Goal: Task Accomplishment & Management: Use online tool/utility

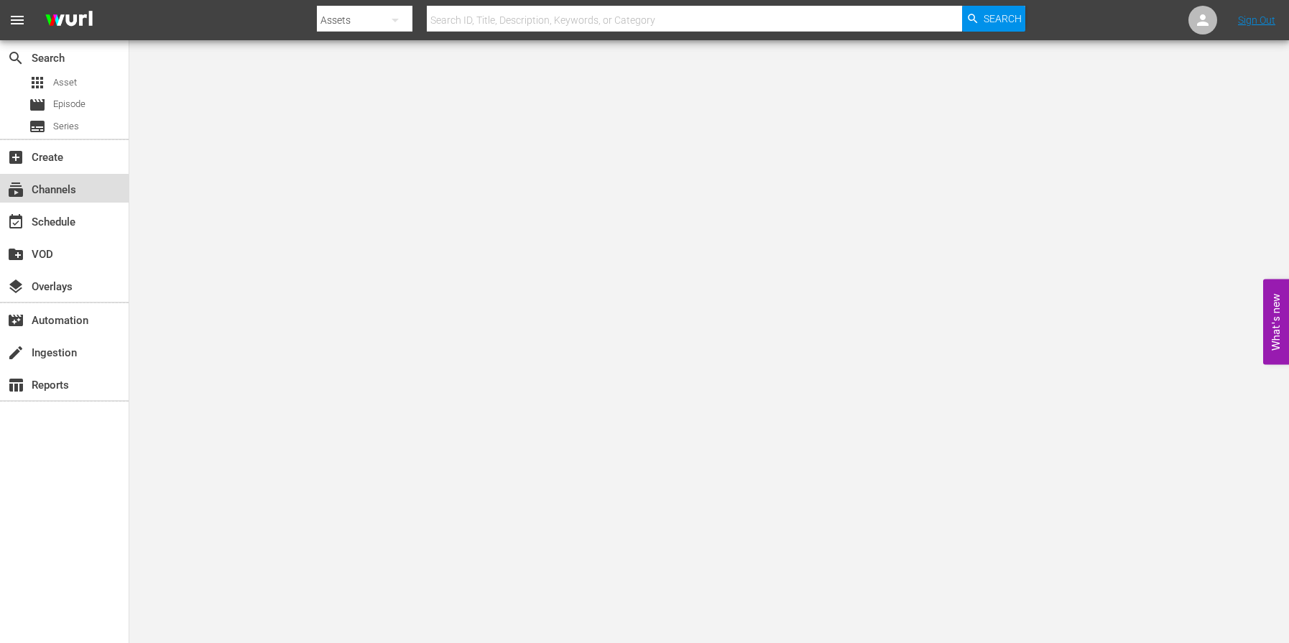
click at [60, 194] on div "subscriptions Channels" at bounding box center [40, 187] width 80 height 13
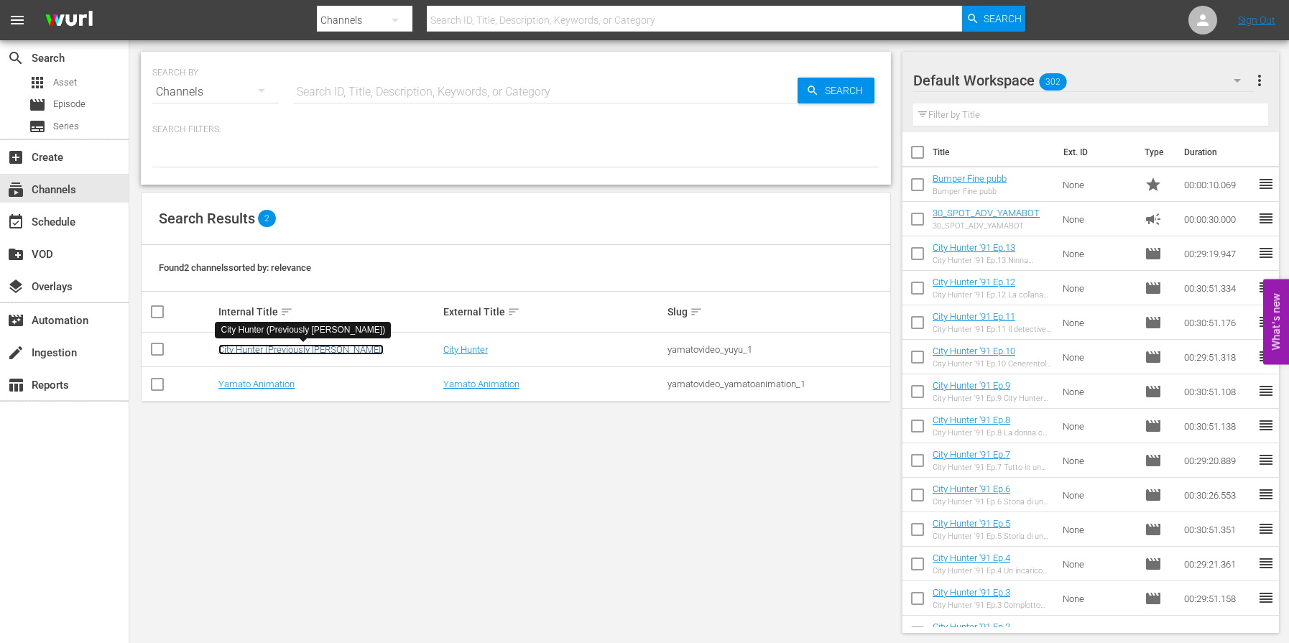
click at [273, 353] on link "City Hunter (Previously [PERSON_NAME])" at bounding box center [300, 349] width 165 height 11
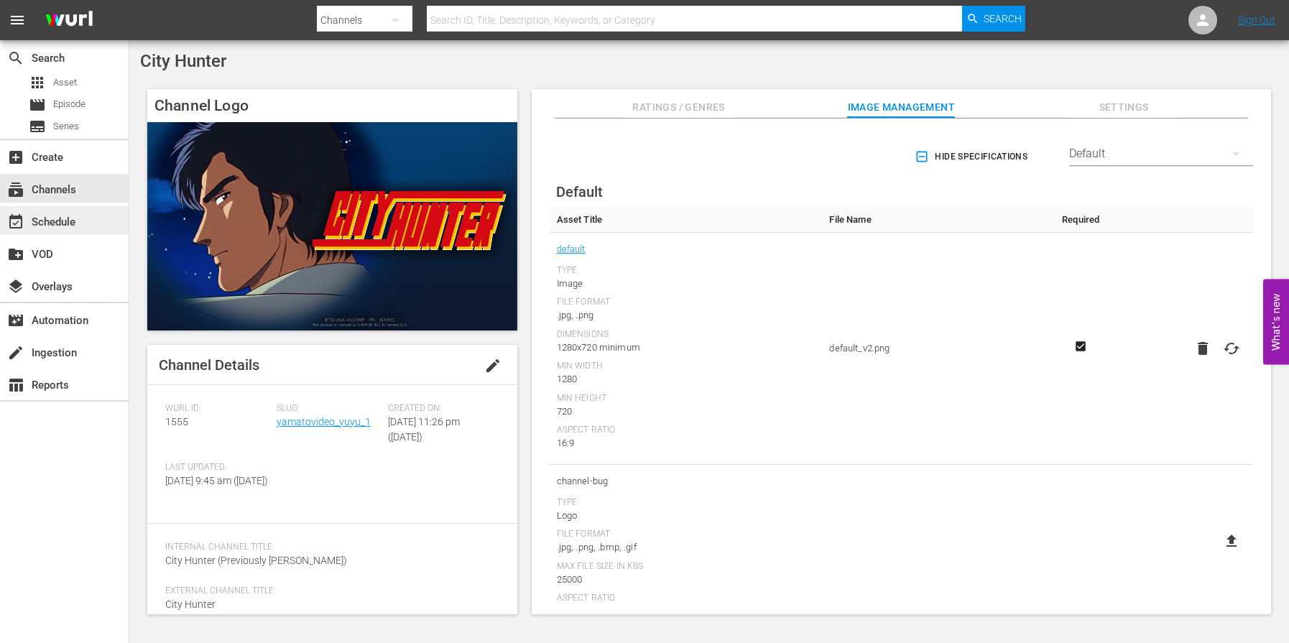
click at [43, 214] on div "event_available Schedule" at bounding box center [40, 219] width 80 height 13
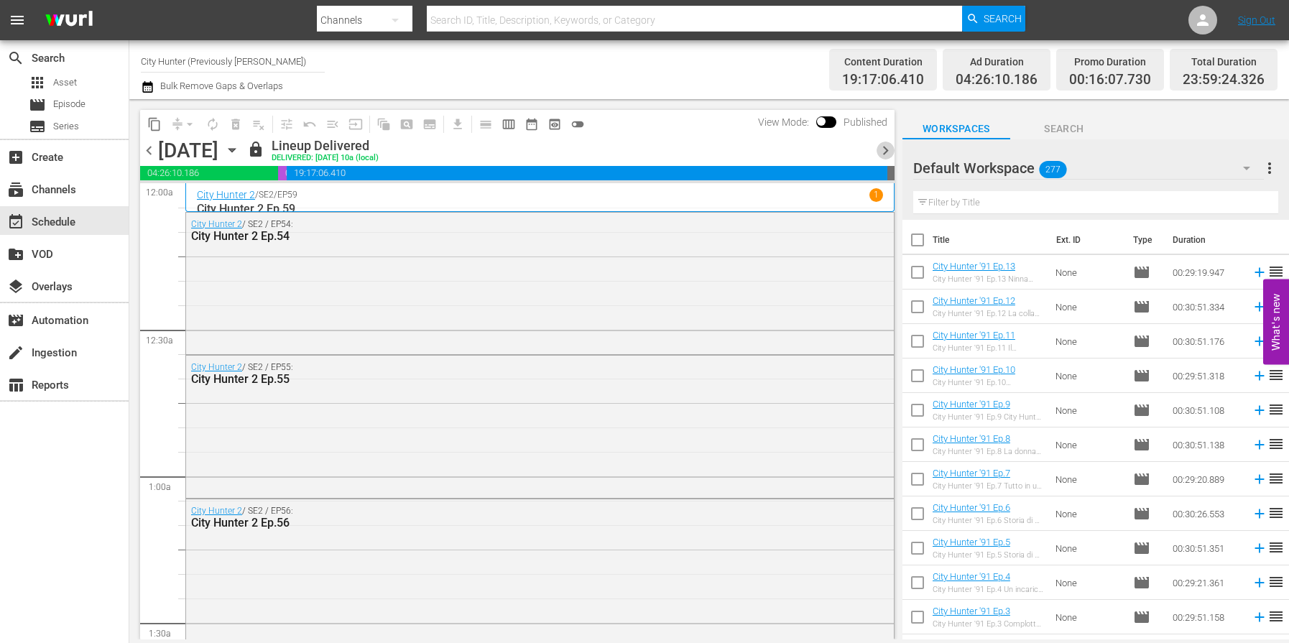
click at [890, 150] on span "chevron_right" at bounding box center [885, 150] width 18 height 18
click at [889, 150] on span "chevron_right" at bounding box center [885, 150] width 18 height 18
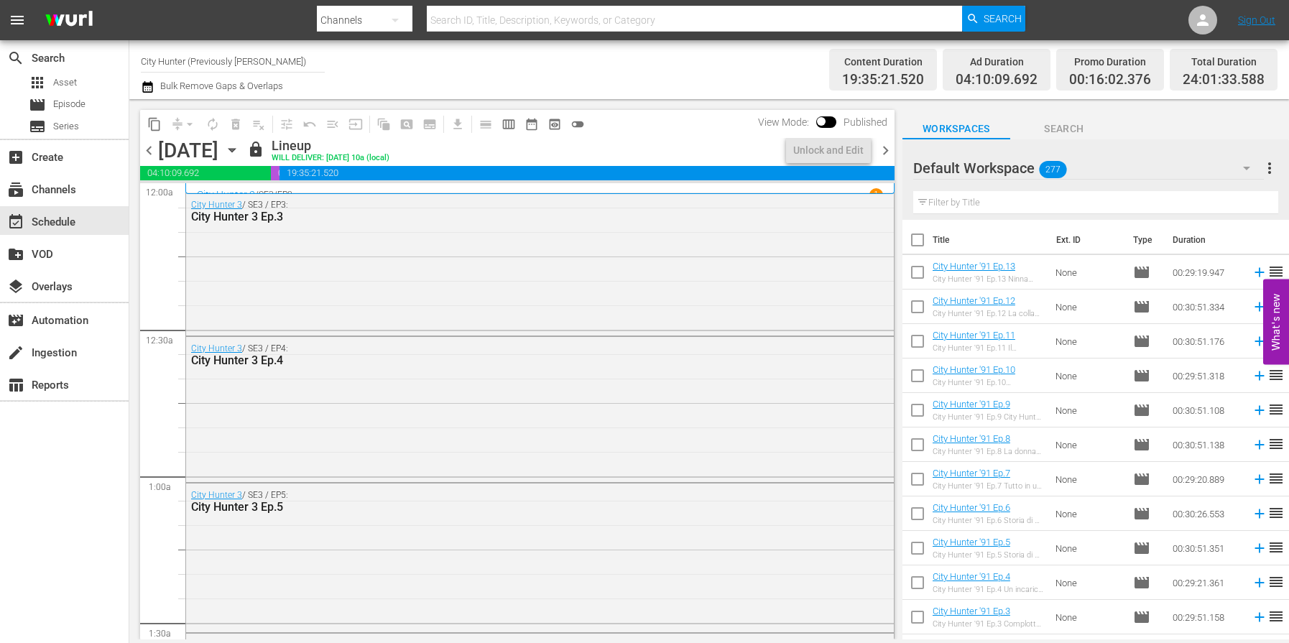
click at [888, 151] on span "chevron_right" at bounding box center [885, 150] width 18 height 18
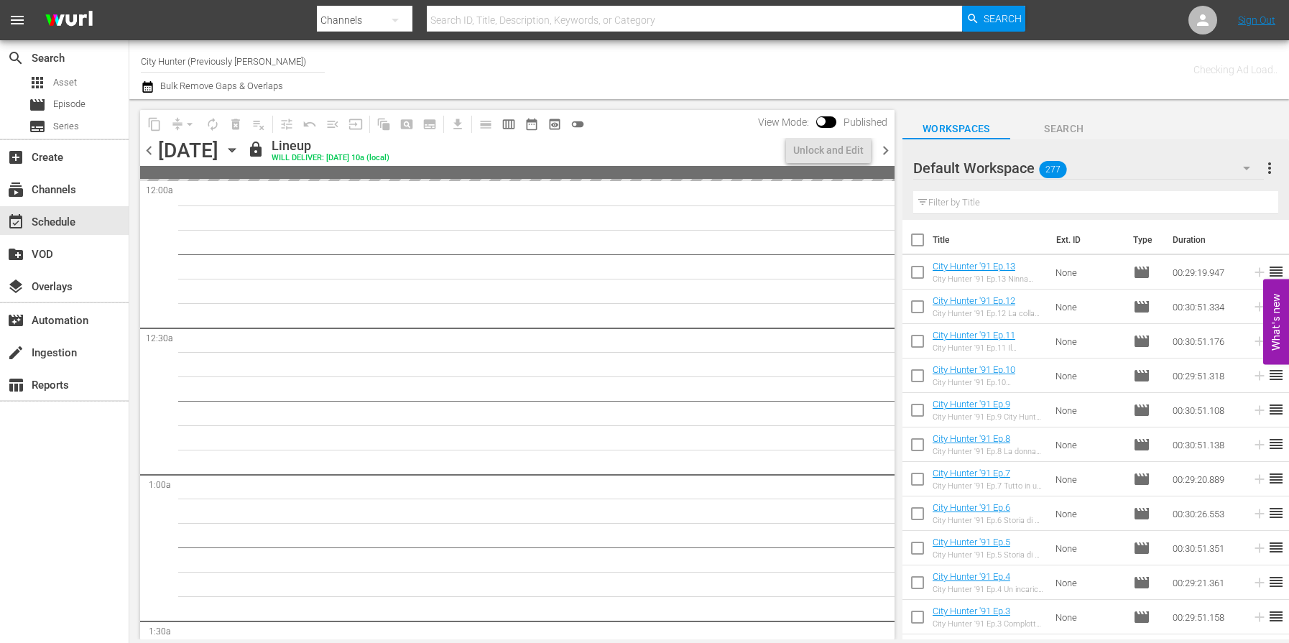
click at [888, 151] on span "chevron_right" at bounding box center [885, 150] width 18 height 18
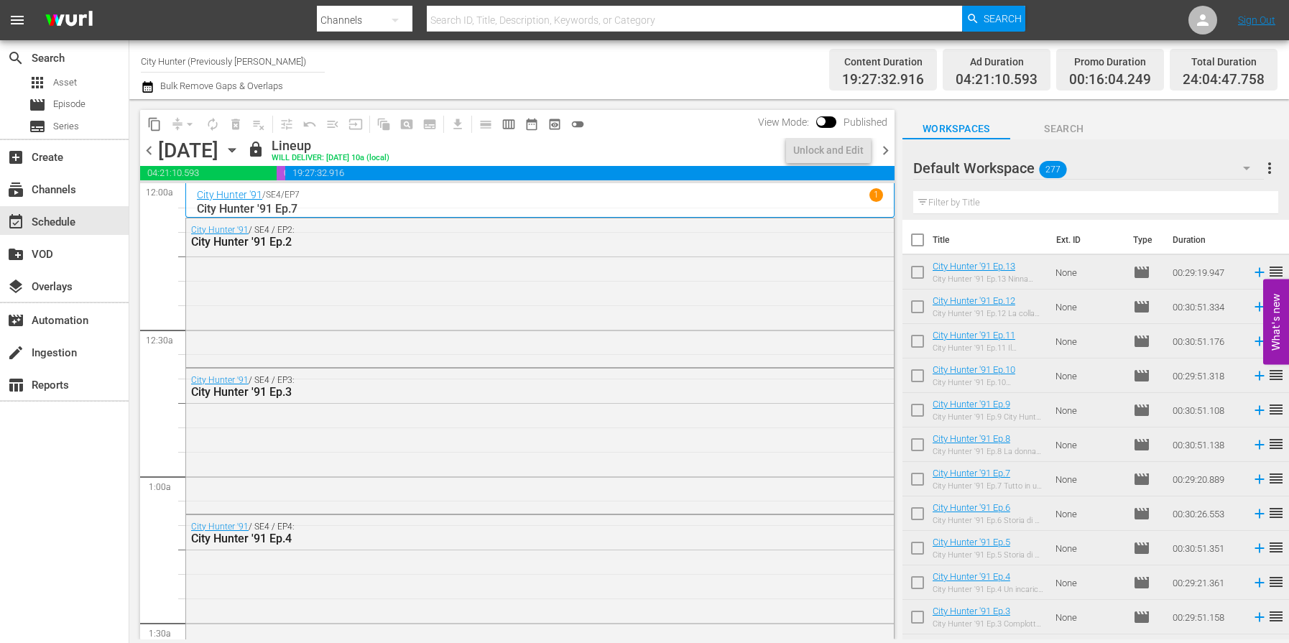
click at [888, 151] on span "chevron_right" at bounding box center [885, 150] width 18 height 18
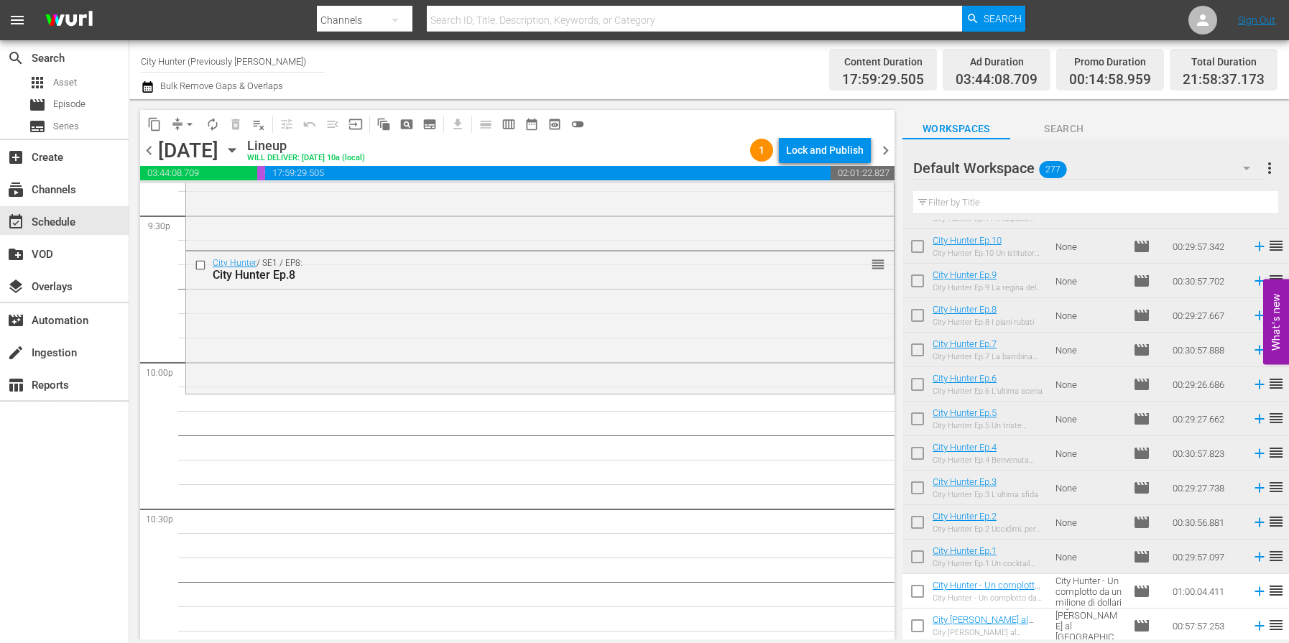
scroll to position [6307, 0]
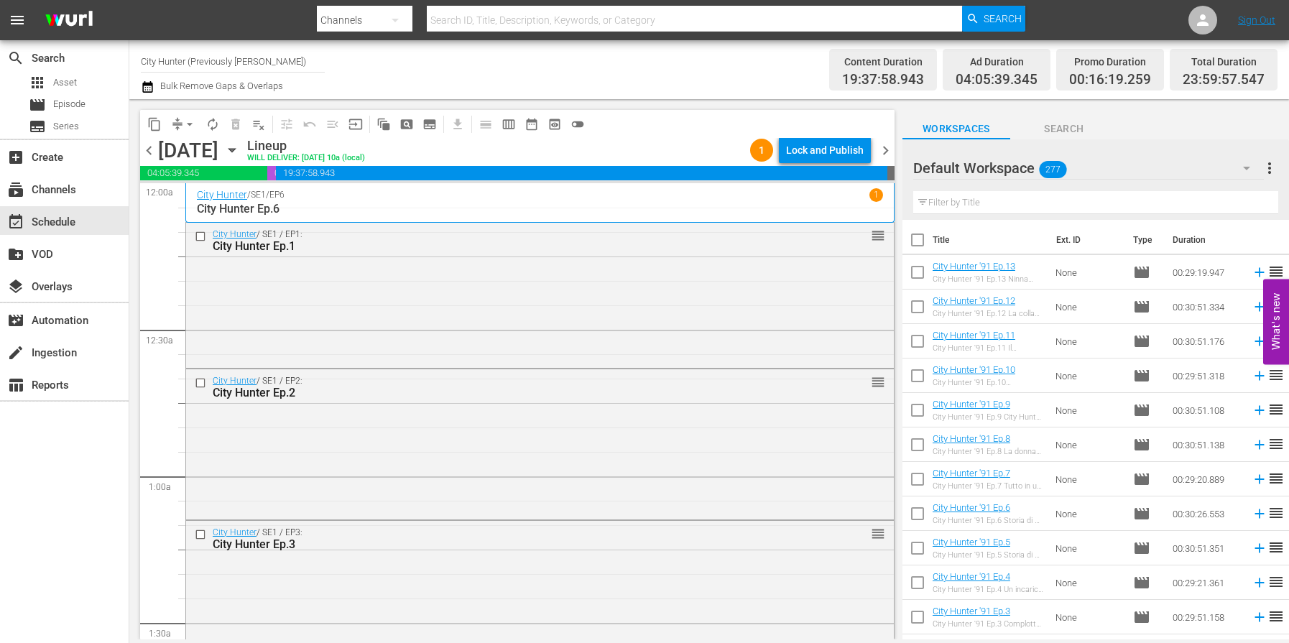
scroll to position [4355, 0]
